Goal: Task Accomplishment & Management: Manage account settings

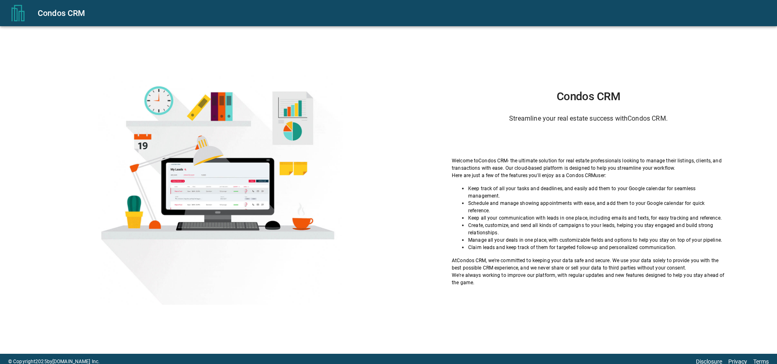
click at [469, 137] on div "Condos CRM Streamline your real estate success with Condos CRM . Welcome to Con…" at bounding box center [588, 188] width 336 height 197
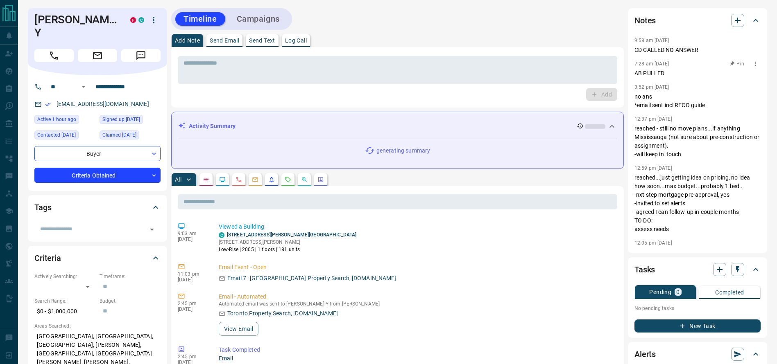
click at [662, 76] on p "AB PULLED" at bounding box center [697, 73] width 126 height 9
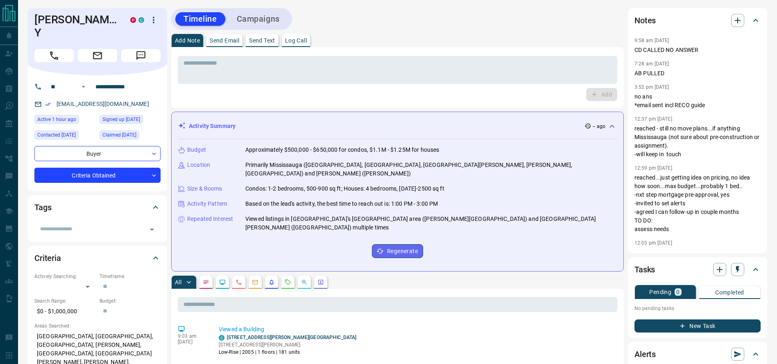
click at [49, 53] on div "[PERSON_NAME] Y P C" at bounding box center [97, 41] width 139 height 67
click at [50, 50] on icon "Call" at bounding box center [54, 55] width 11 height 11
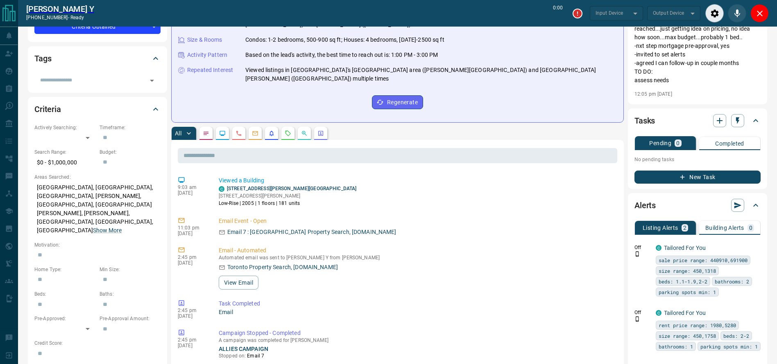
scroll to position [177, 0]
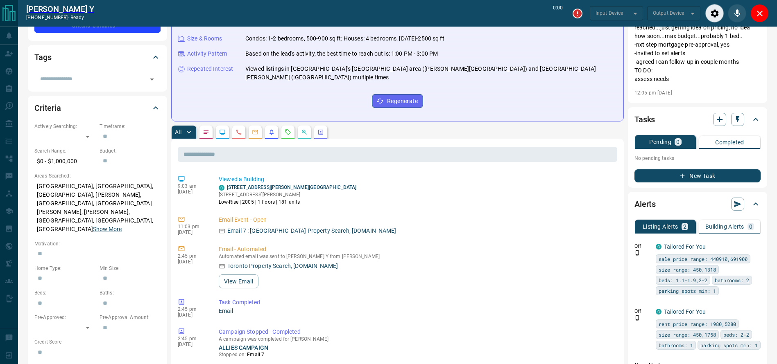
type input "*******"
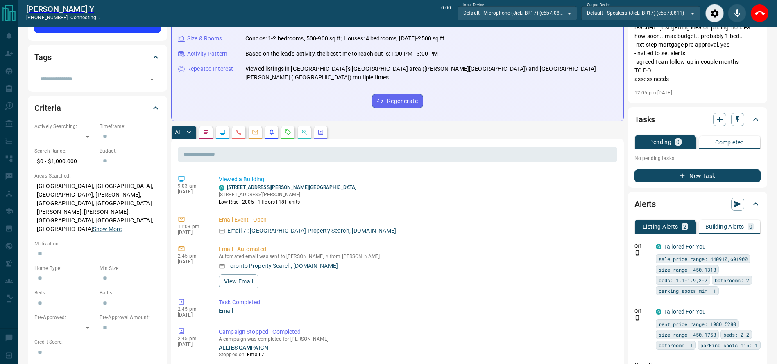
scroll to position [0, 0]
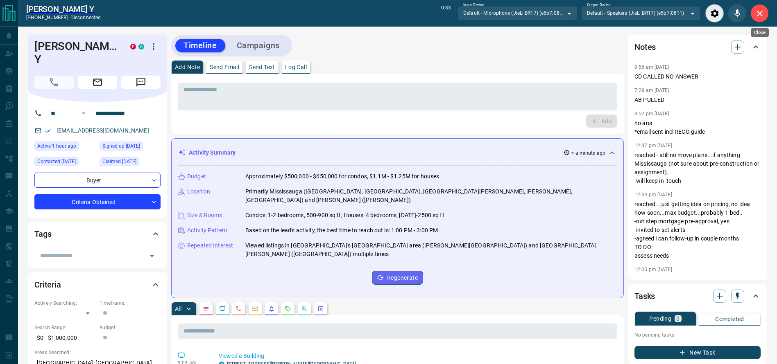
drag, startPoint x: 759, startPoint y: 16, endPoint x: 611, endPoint y: 55, distance: 153.3
click at [759, 16] on icon "Close" at bounding box center [760, 14] width 10 height 10
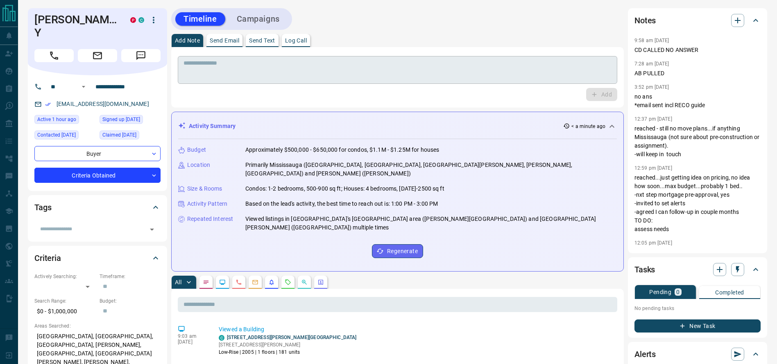
click at [531, 72] on textarea at bounding box center [397, 70] width 428 height 21
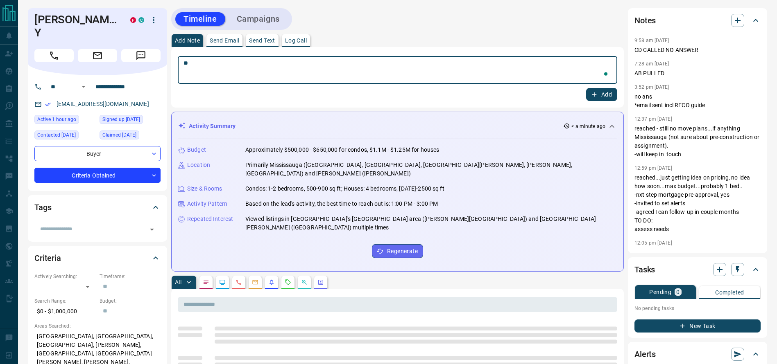
type textarea "*"
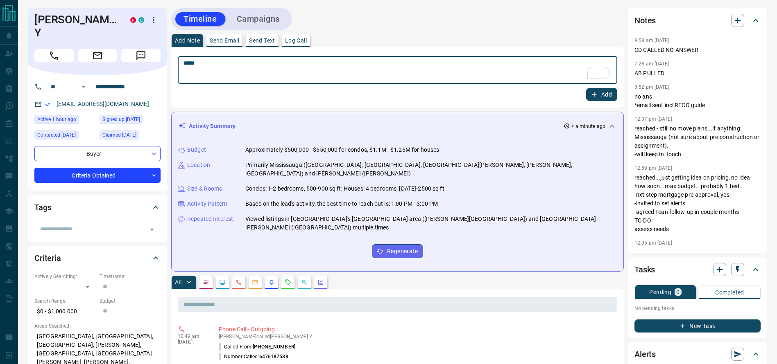
click at [315, 66] on textarea "*****" at bounding box center [397, 70] width 428 height 21
type textarea "**********"
click at [592, 88] on button "Add" at bounding box center [601, 94] width 31 height 13
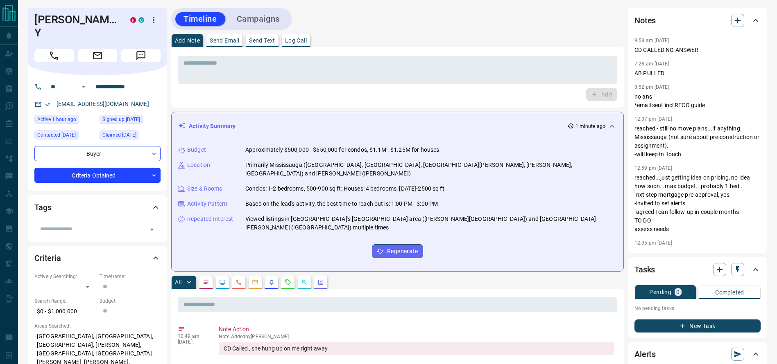
click at [393, 39] on div "Add Note Send Email Send Text Log Call" at bounding box center [397, 40] width 453 height 13
click at [410, 38] on div "Add Note Send Email Send Text Log Call" at bounding box center [397, 40] width 453 height 13
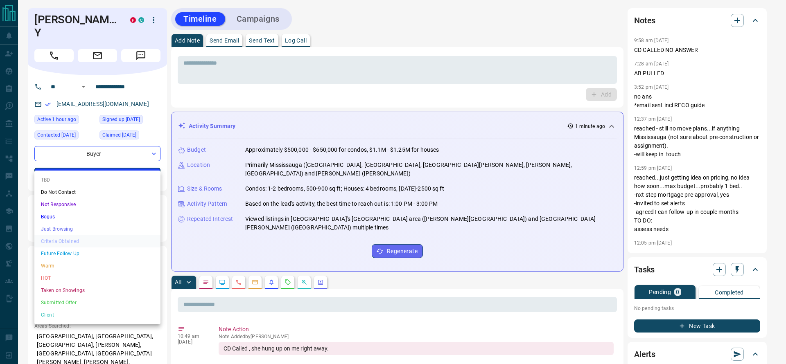
drag, startPoint x: 118, startPoint y: 162, endPoint x: 91, endPoint y: 215, distance: 58.8
click at [91, 254] on li "Future Follow Up" at bounding box center [97, 254] width 126 height 12
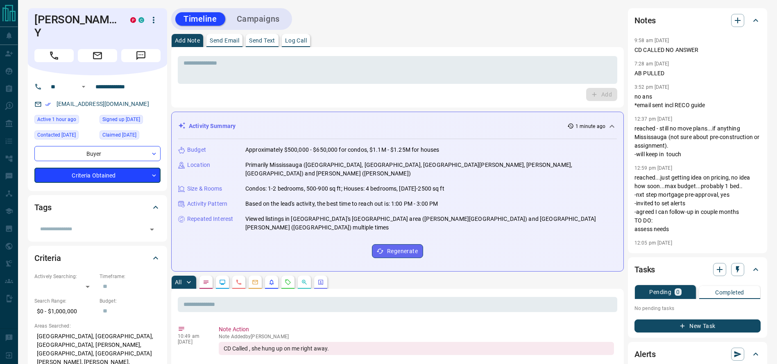
type input "*"
